Goal: Check status: Check status

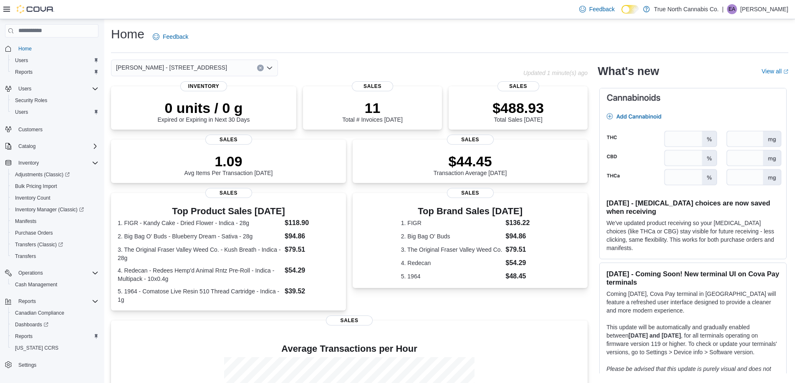
click at [272, 70] on icon "Open list of options" at bounding box center [269, 68] width 7 height 7
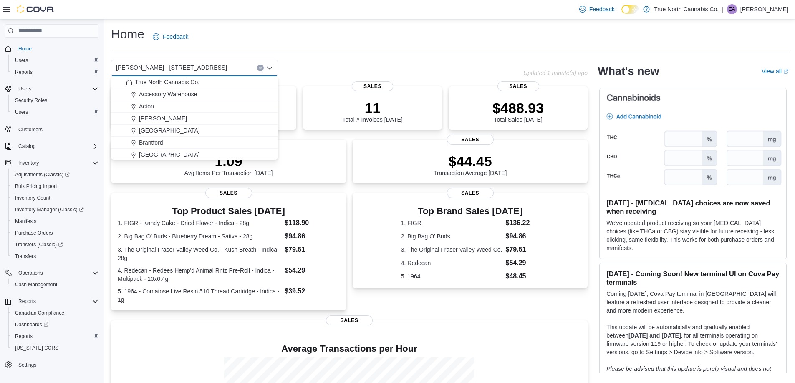
click at [178, 83] on span "True North Cannabis Co." at bounding box center [167, 82] width 65 height 8
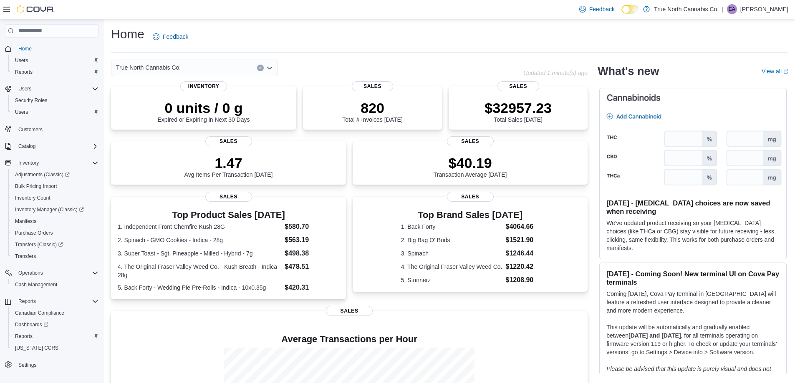
click at [269, 68] on icon "Open list of options" at bounding box center [269, 68] width 5 height 3
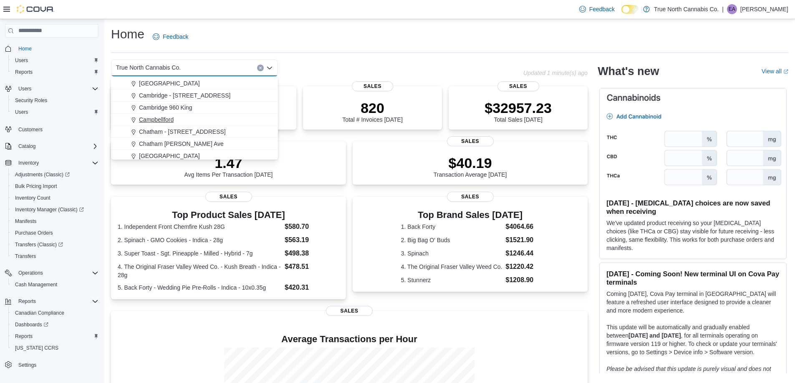
scroll to position [42, 0]
click at [166, 140] on span "Cambridge - [STREET_ADDRESS]" at bounding box center [184, 137] width 91 height 8
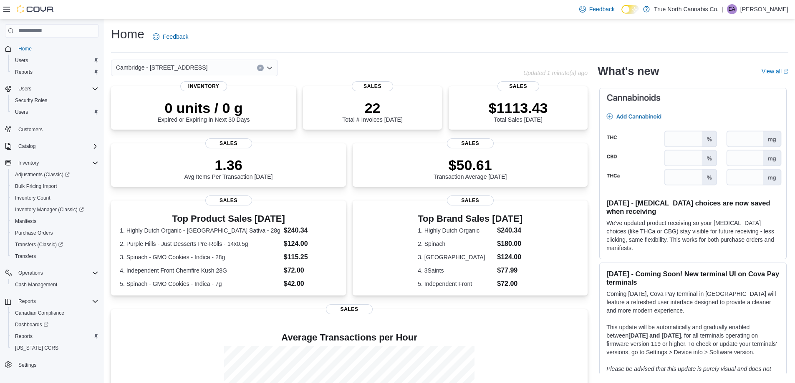
click at [270, 70] on icon "Open list of options" at bounding box center [269, 68] width 7 height 7
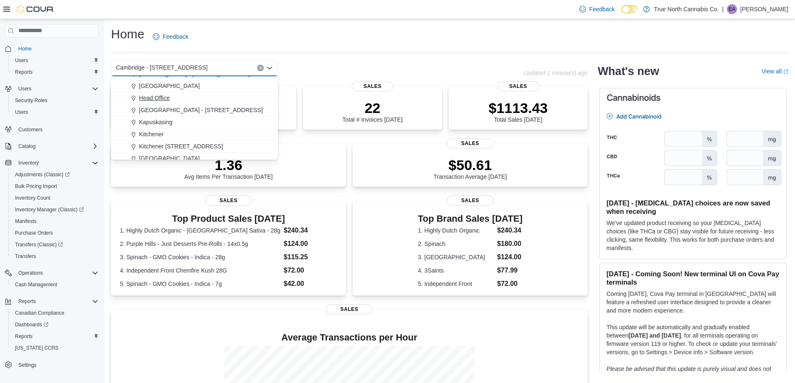
scroll to position [209, 0]
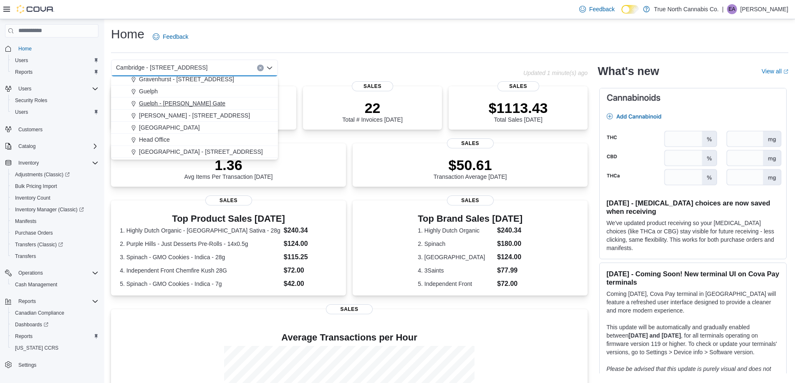
click at [166, 102] on span "Guelph - [PERSON_NAME] Gate" at bounding box center [182, 103] width 86 height 8
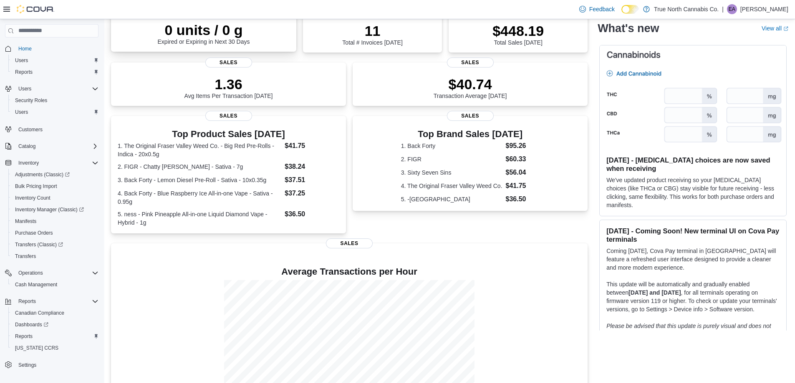
scroll to position [29, 0]
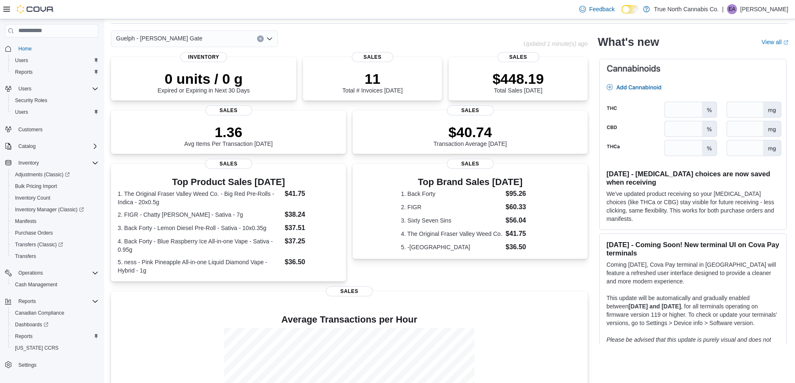
click at [273, 39] on div "Guelph - [PERSON_NAME] Gate" at bounding box center [194, 38] width 167 height 17
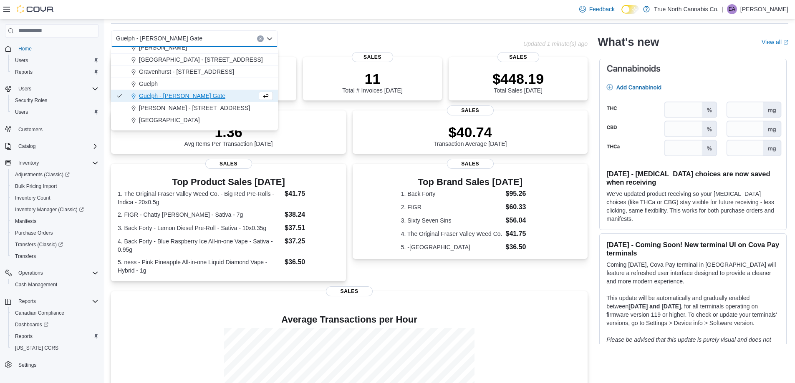
scroll to position [167, 0]
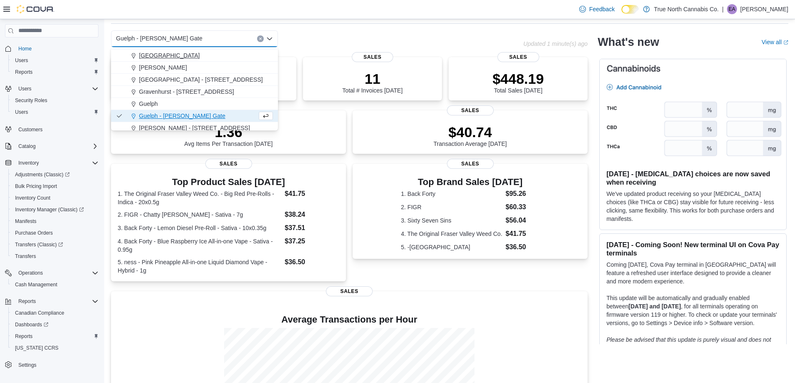
click at [154, 57] on span "[GEOGRAPHIC_DATA]" at bounding box center [169, 55] width 61 height 8
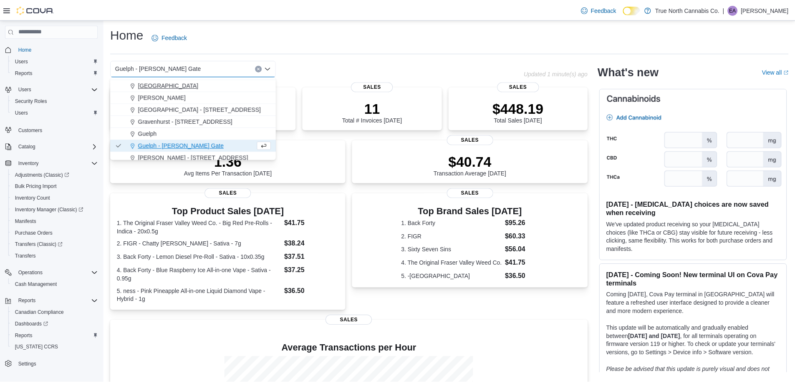
scroll to position [0, 0]
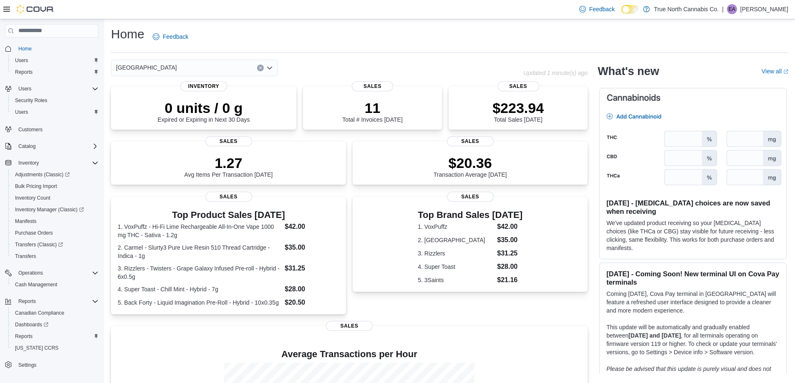
click at [274, 68] on div "Fort Erie Combo box. Selected. [GEOGRAPHIC_DATA]. Press Backspace to delete [GE…" at bounding box center [194, 68] width 167 height 17
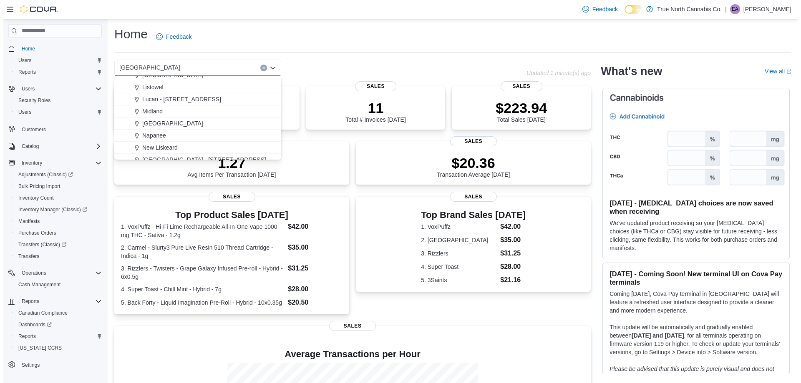
scroll to position [375, 0]
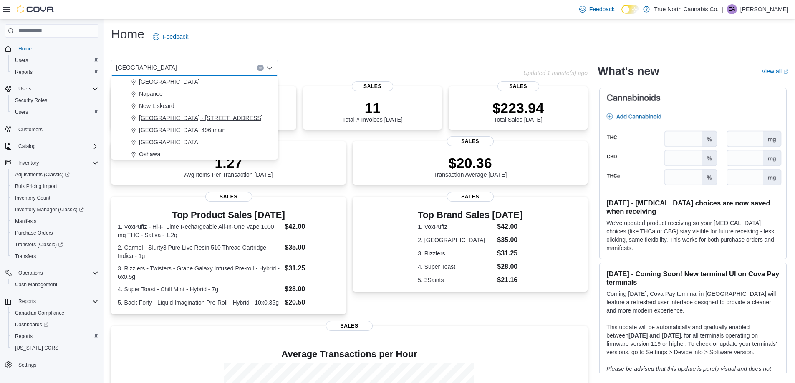
click at [149, 117] on span "[GEOGRAPHIC_DATA] - [STREET_ADDRESS]" at bounding box center [201, 118] width 124 height 8
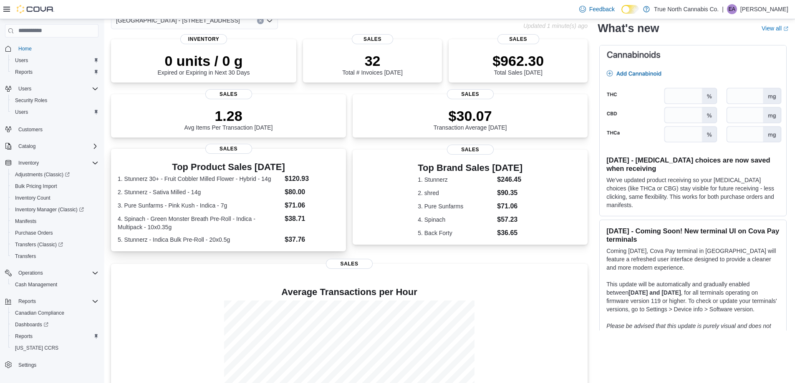
scroll to position [0, 0]
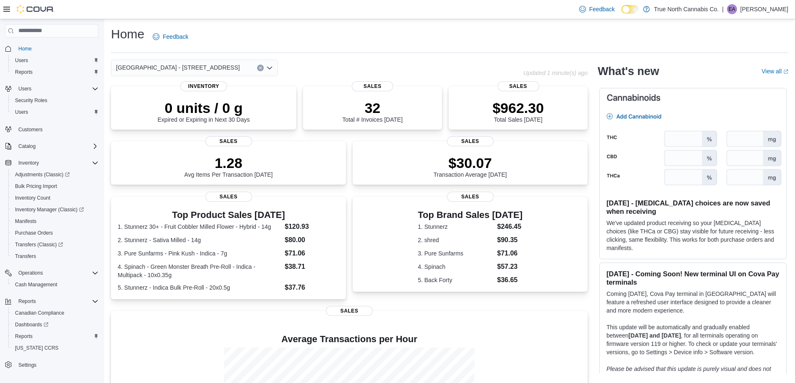
click at [268, 66] on icon "Open list of options" at bounding box center [269, 68] width 7 height 7
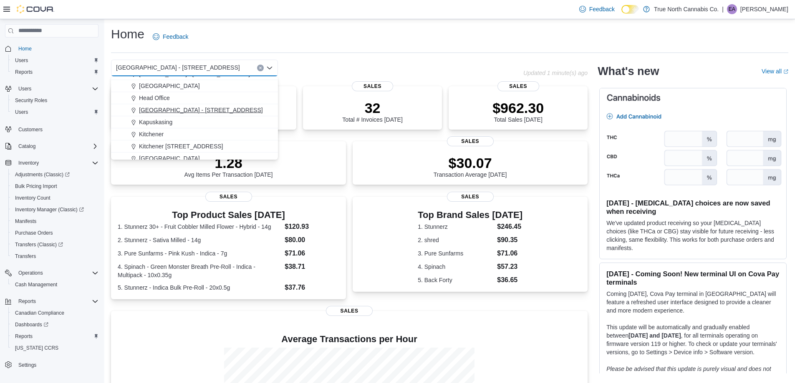
scroll to position [209, 0]
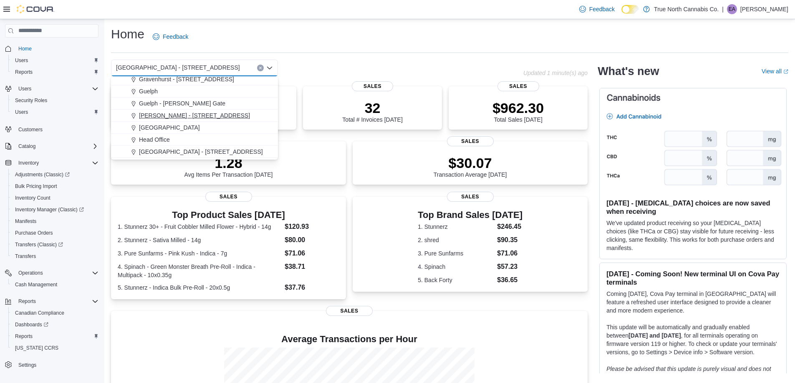
click at [158, 116] on span "[PERSON_NAME] - [STREET_ADDRESS]" at bounding box center [194, 115] width 111 height 8
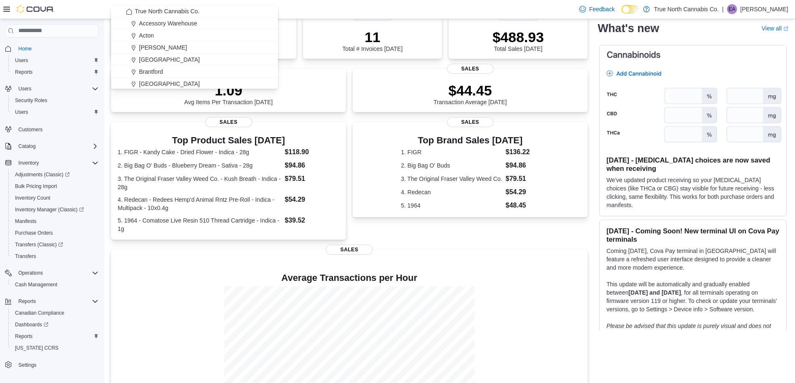
scroll to position [0, 0]
